Goal: Task Accomplishment & Management: Use online tool/utility

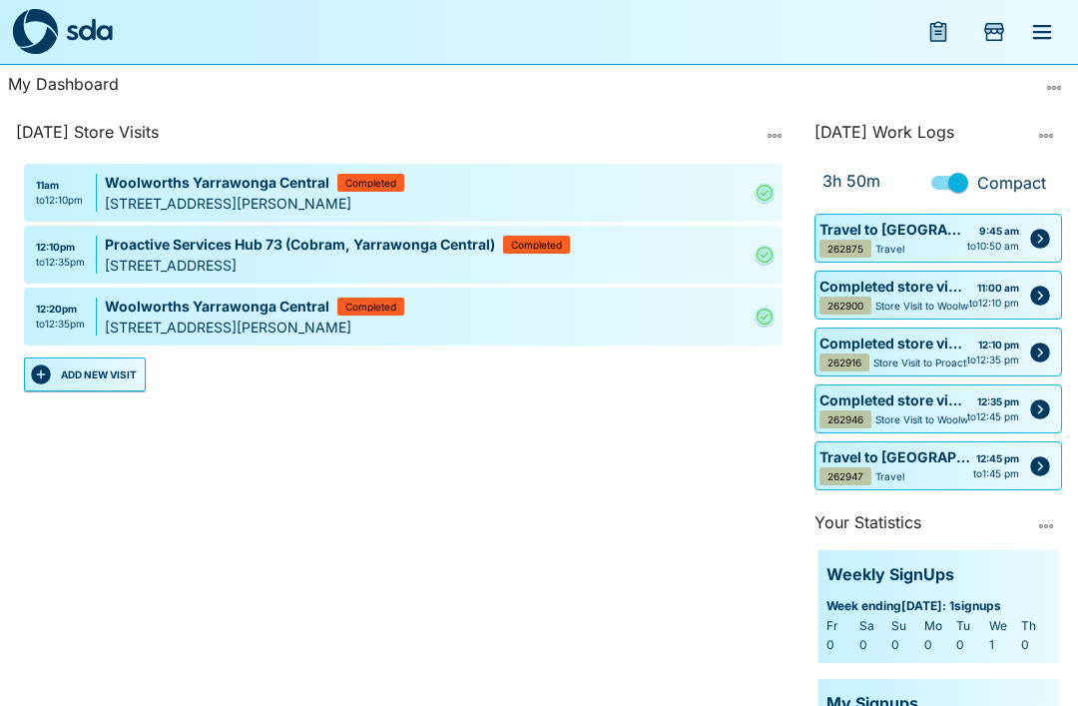
click at [994, 34] on icon "Add Store Visit" at bounding box center [994, 32] width 20 height 18
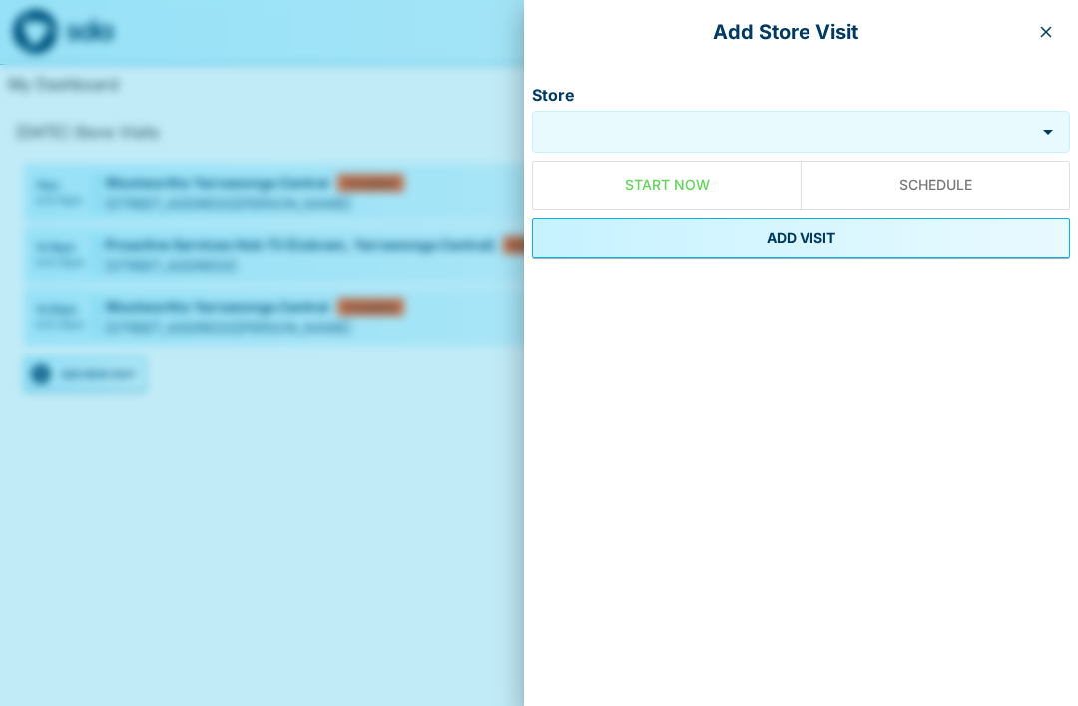
click at [1036, 34] on button "button" at bounding box center [1046, 32] width 32 height 32
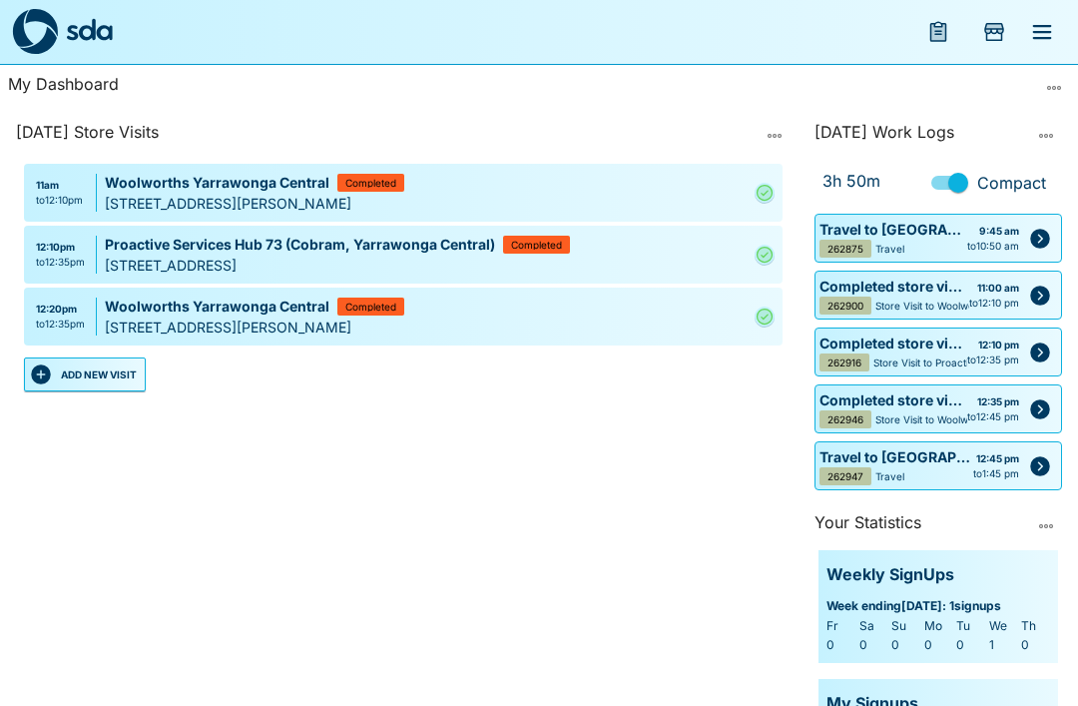
click at [991, 16] on button "Add Store Visit" at bounding box center [994, 32] width 48 height 48
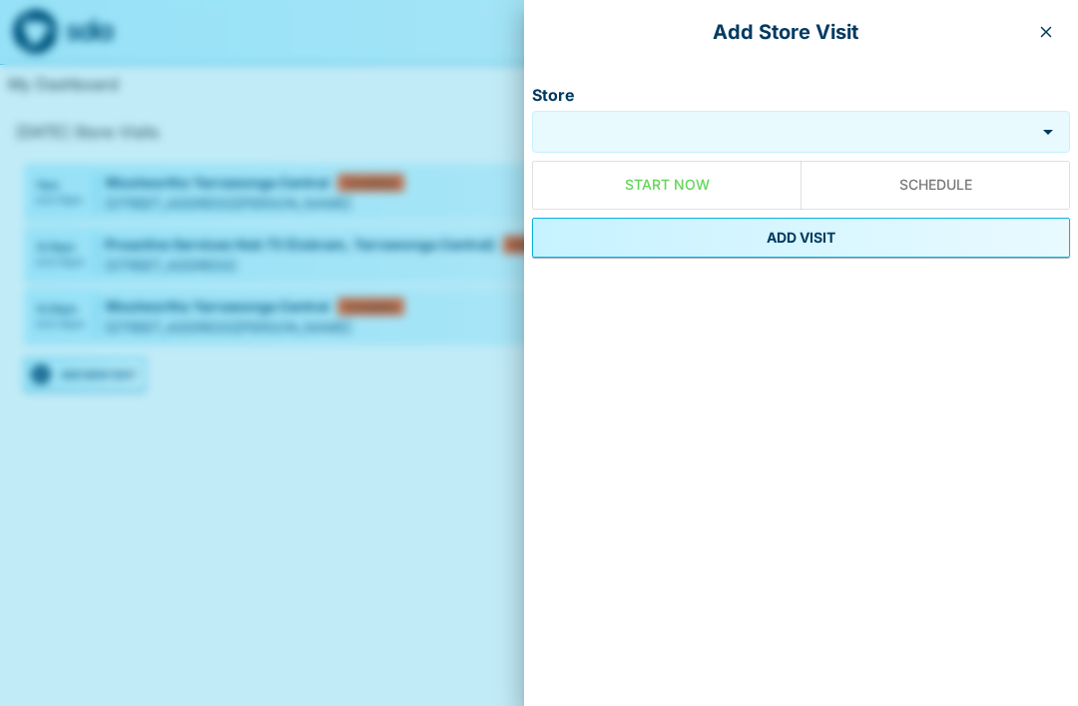
click at [584, 125] on input "Store" at bounding box center [783, 132] width 493 height 23
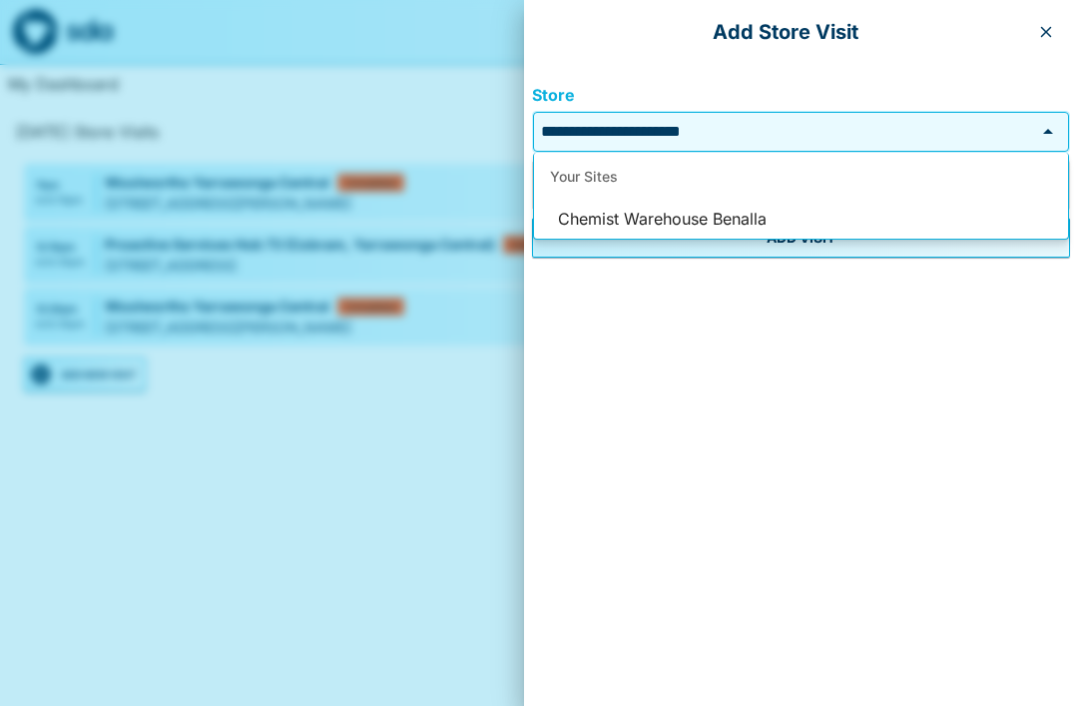
click at [598, 211] on li "Chemist Warehouse Benalla" at bounding box center [801, 220] width 534 height 38
type input "**********"
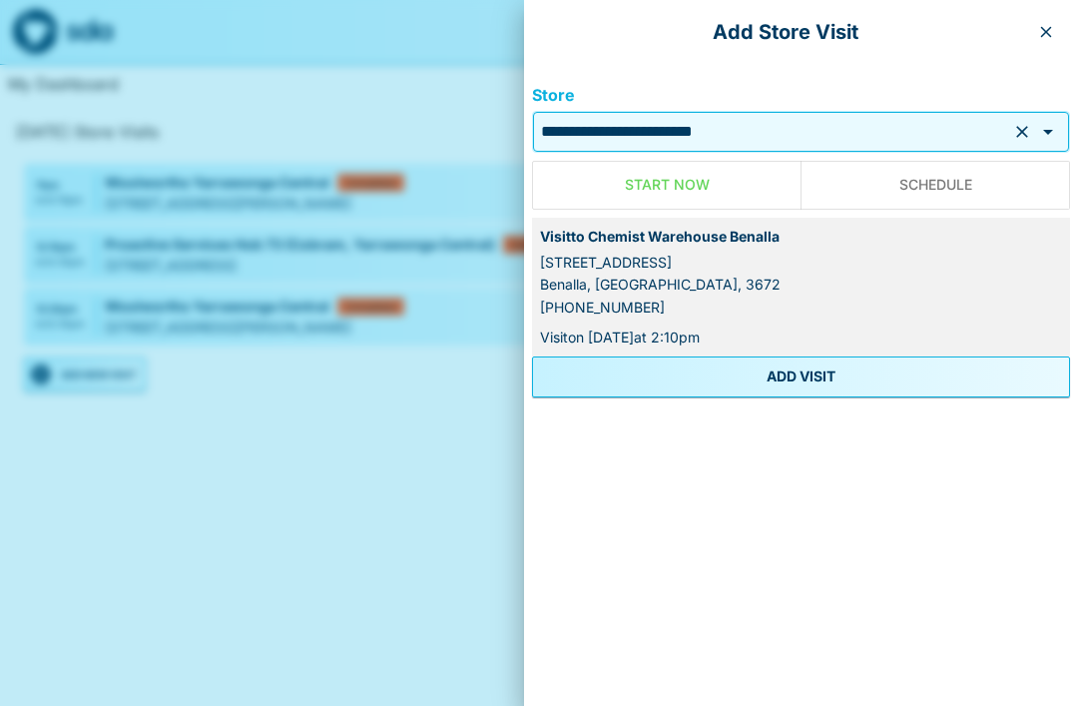
click at [767, 368] on button "ADD VISIT" at bounding box center [801, 376] width 538 height 40
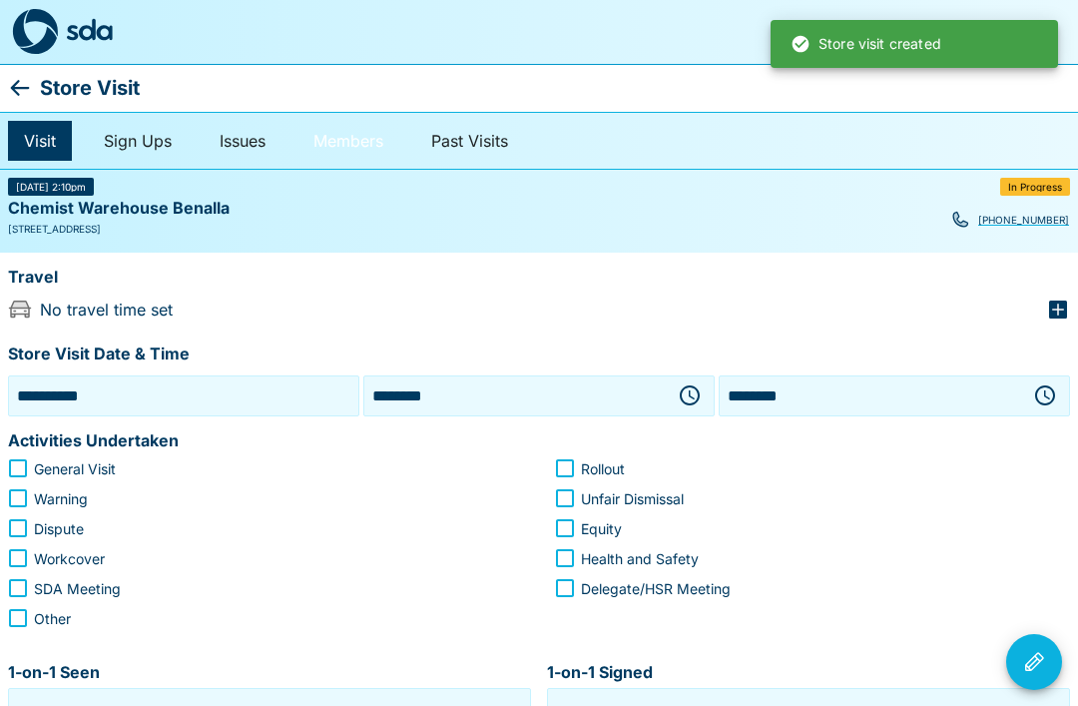
click at [352, 130] on link "Members" at bounding box center [348, 141] width 102 height 40
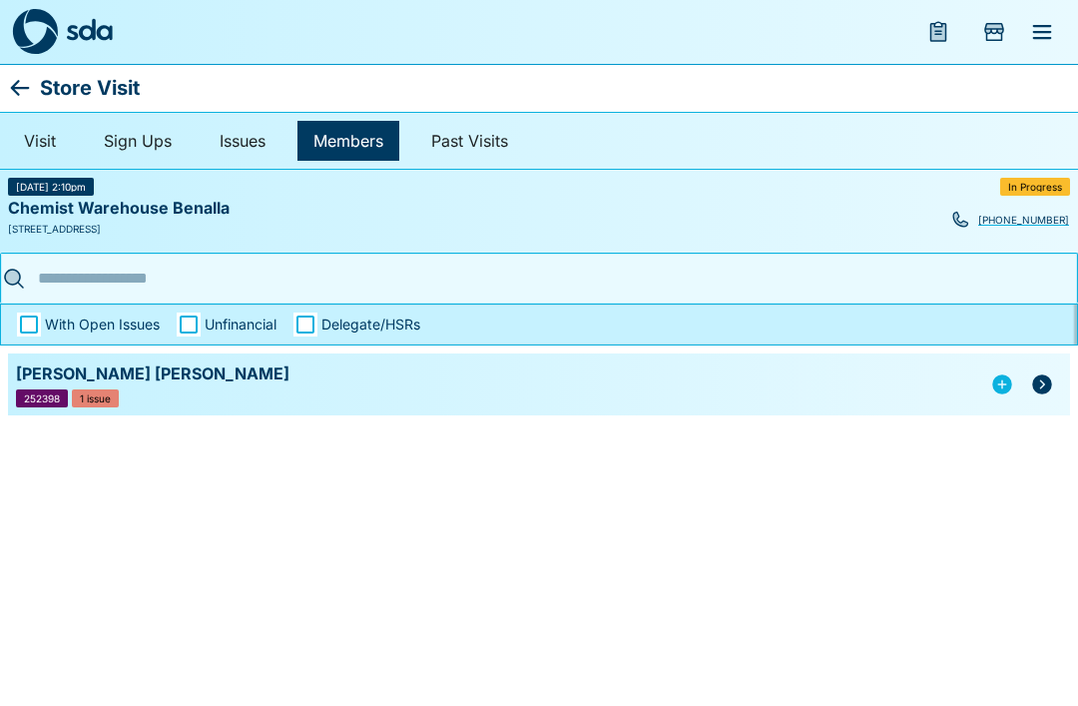
click at [1041, 381] on icon "button" at bounding box center [1042, 384] width 20 height 20
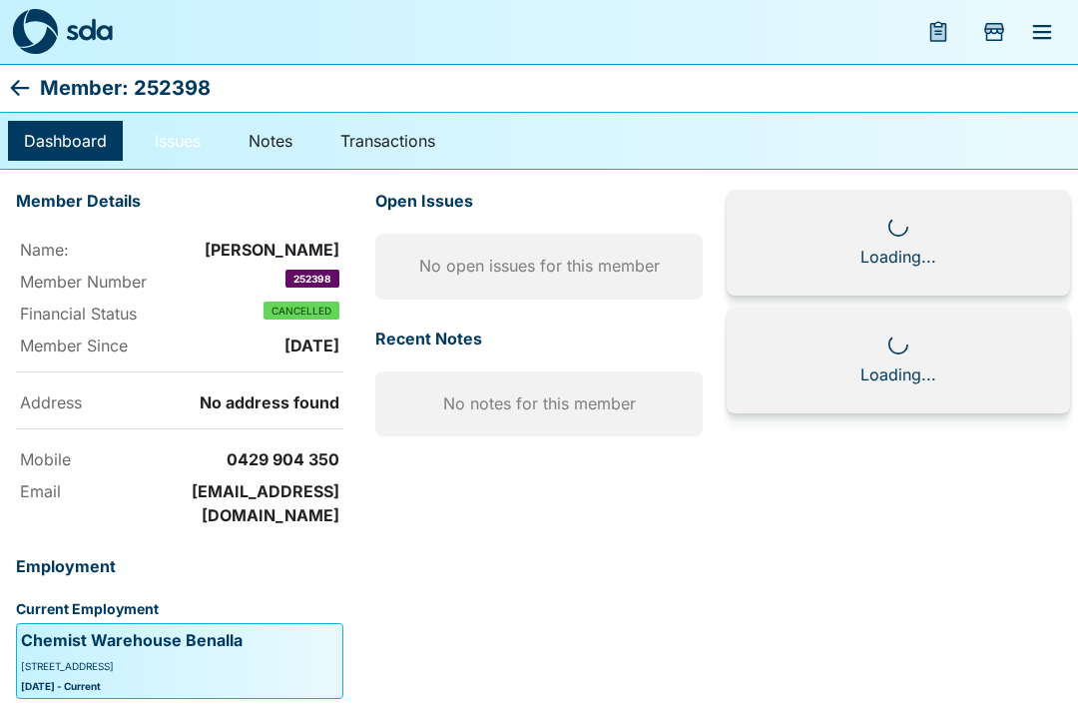
click at [185, 129] on link "Issues" at bounding box center [178, 141] width 78 height 40
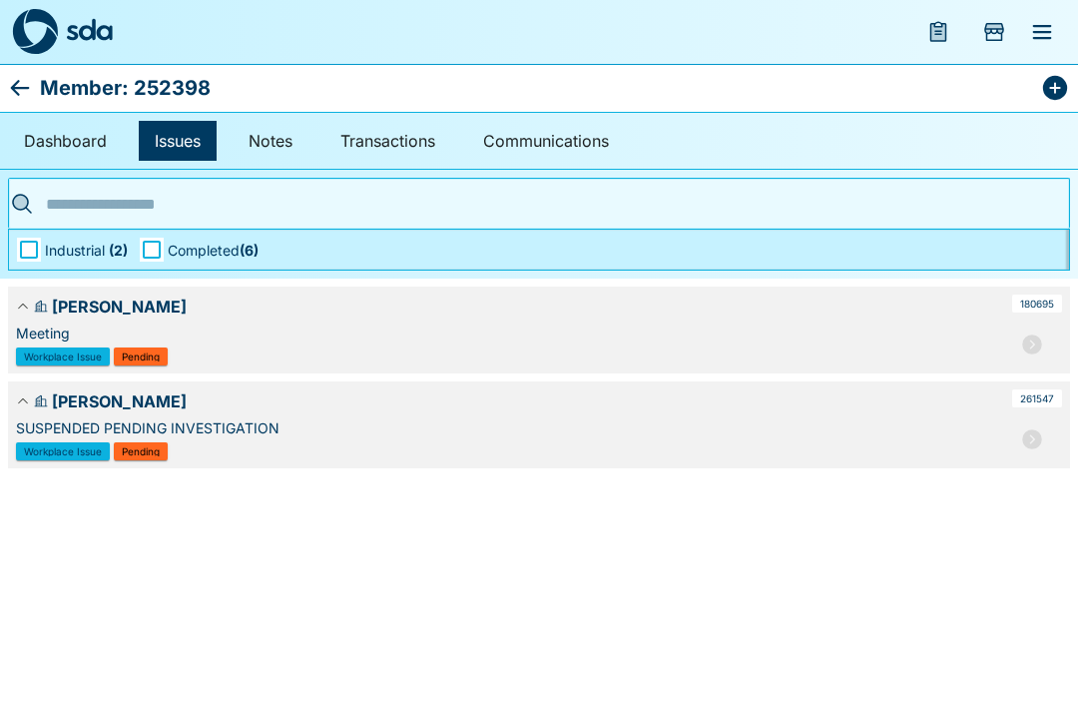
click at [1031, 431] on icon "button" at bounding box center [1032, 439] width 20 height 20
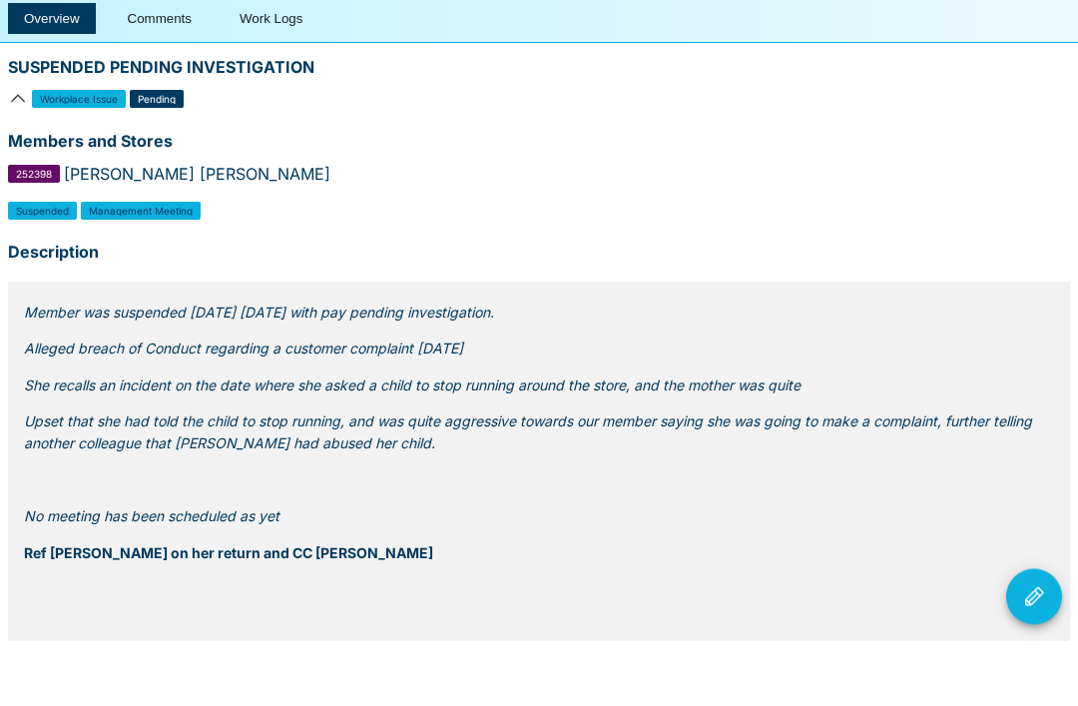
scroll to position [52, 0]
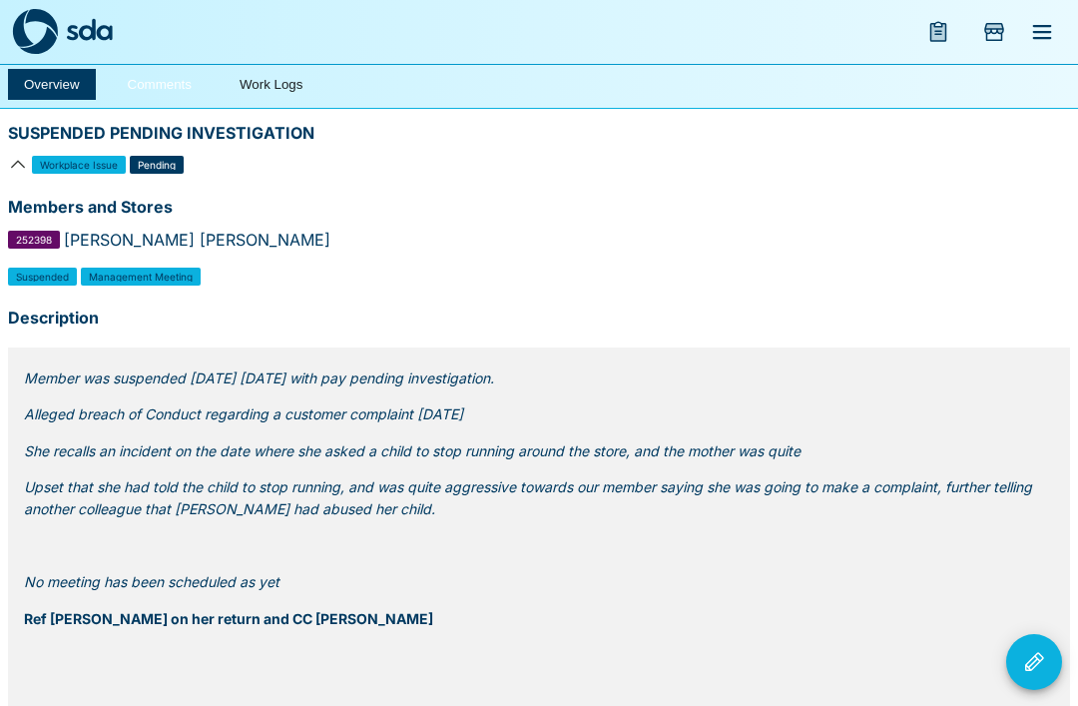
click at [151, 75] on button "Comments" at bounding box center [160, 84] width 96 height 31
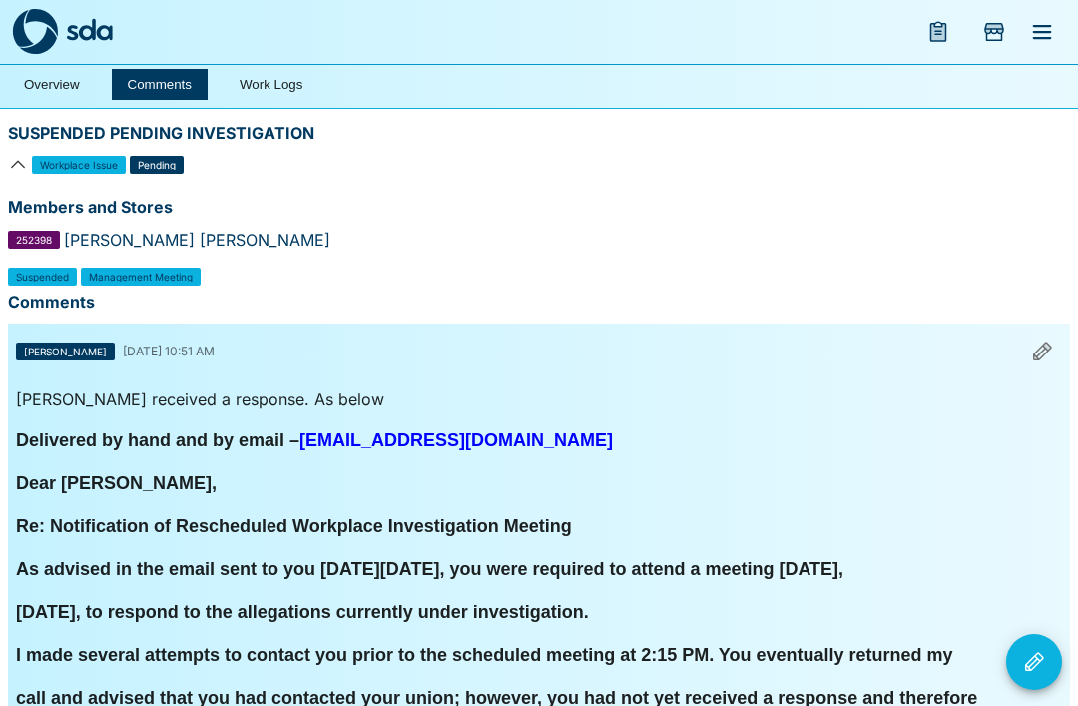
click at [1016, 690] on button "Issue Actions" at bounding box center [1034, 662] width 56 height 56
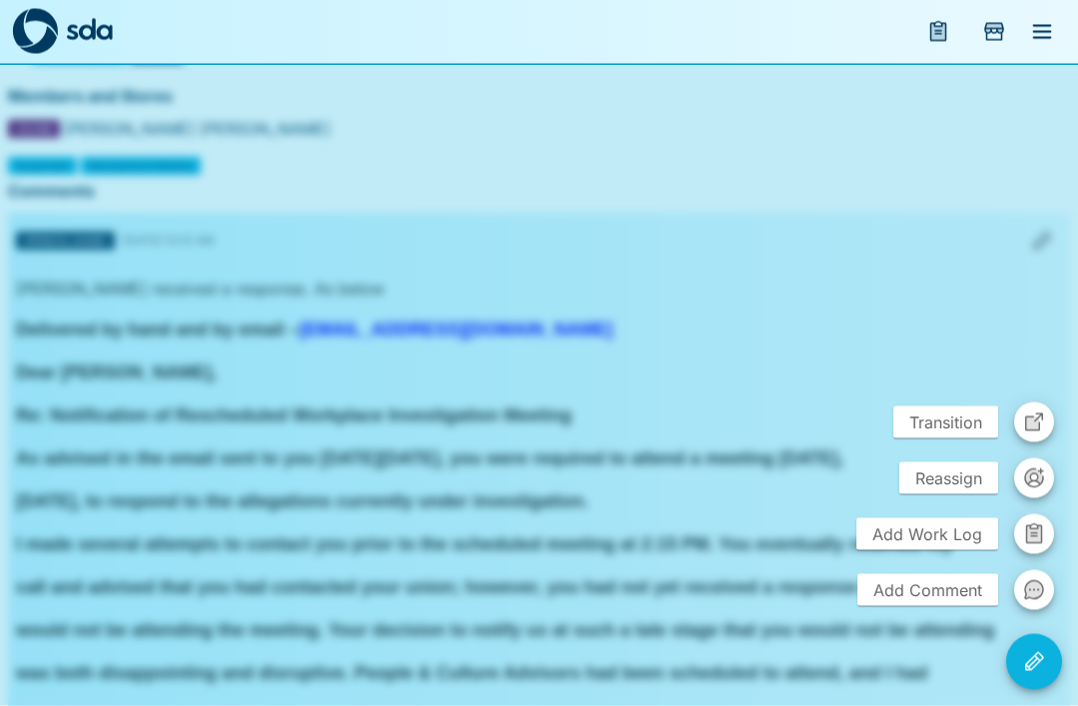
scroll to position [163, 0]
click at [1029, 599] on icon "button" at bounding box center [1034, 590] width 18 height 18
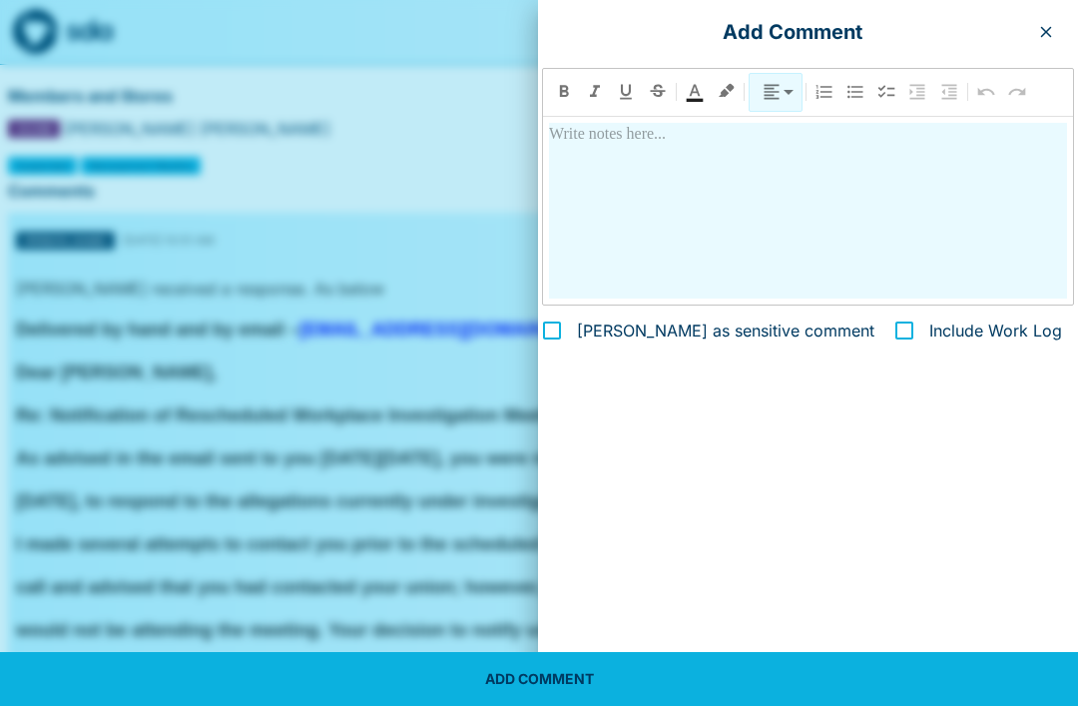
click at [619, 158] on div at bounding box center [808, 211] width 518 height 177
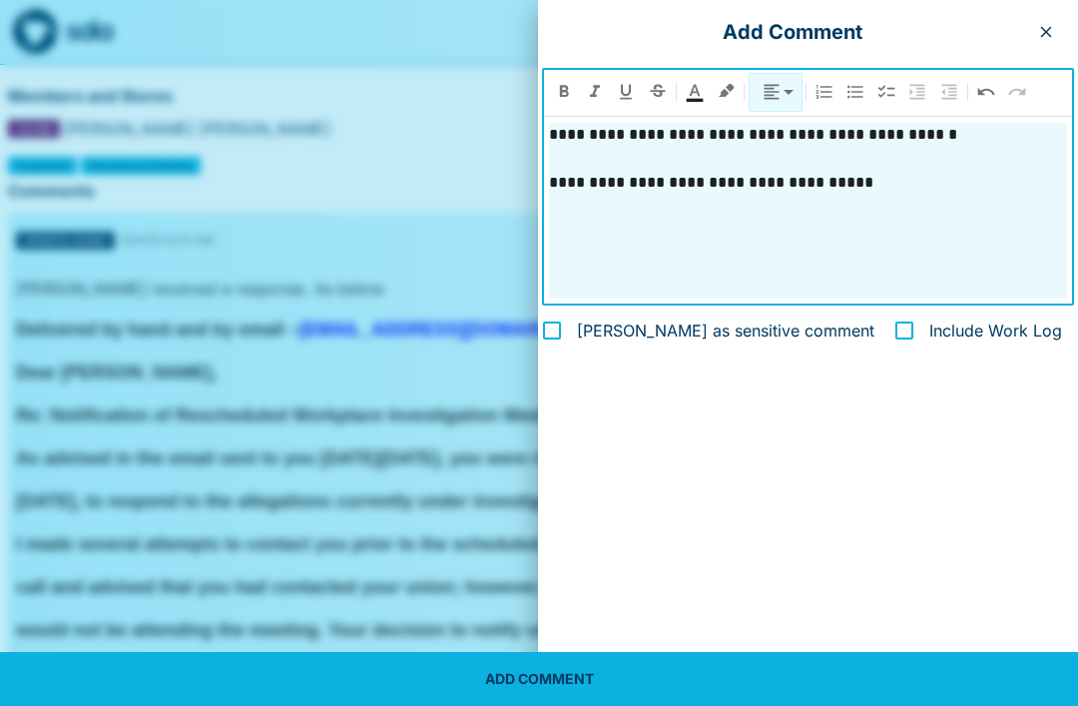
click at [623, 153] on p at bounding box center [808, 159] width 518 height 24
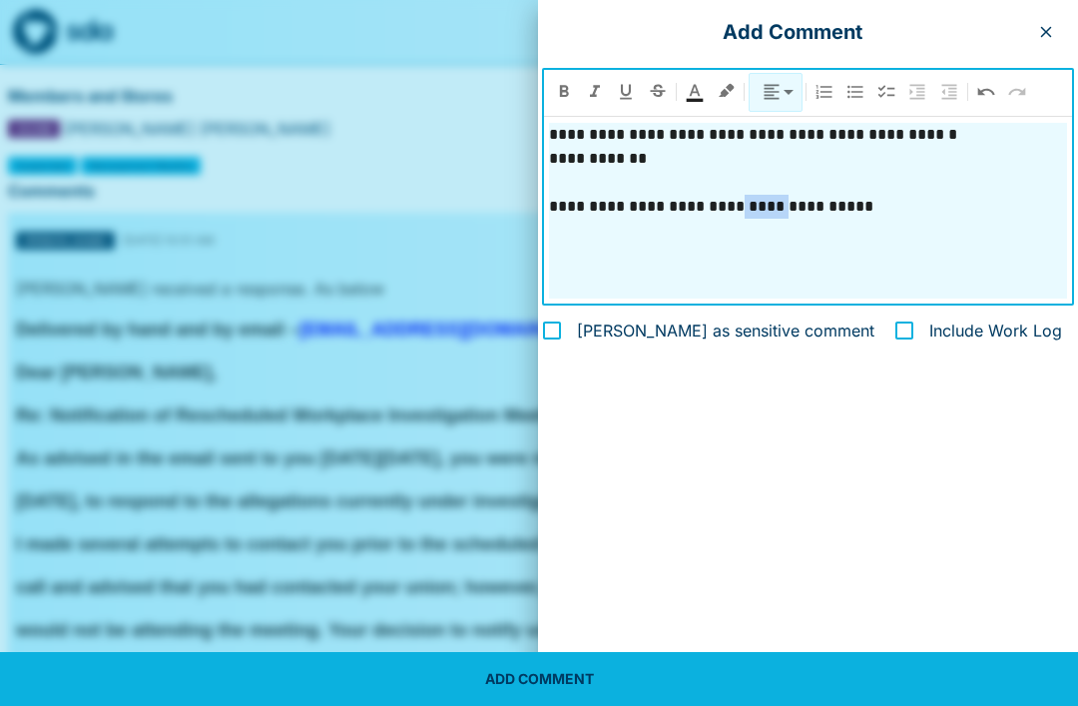
click at [799, 196] on p "**********" at bounding box center [790, 207] width 483 height 24
click at [1022, 196] on p "**********" at bounding box center [790, 207] width 483 height 24
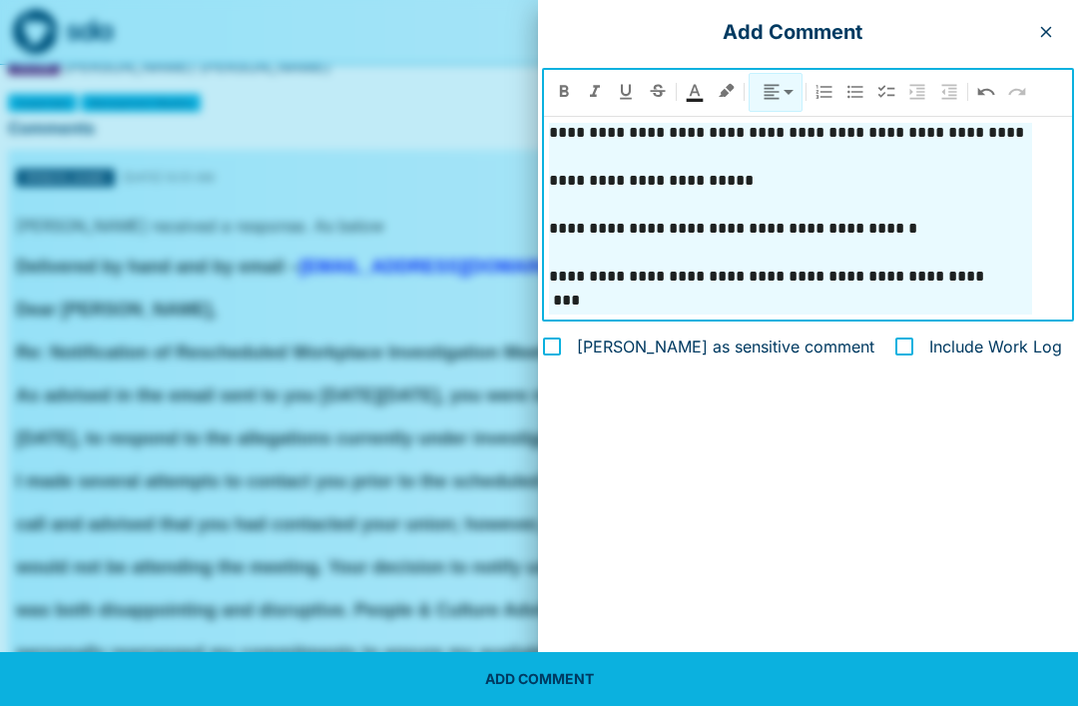
scroll to position [227, 0]
